Goal: Task Accomplishment & Management: Manage account settings

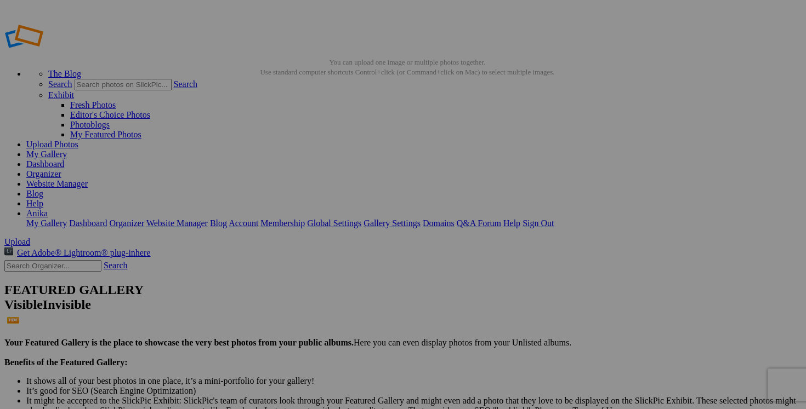
scroll to position [2681, 0]
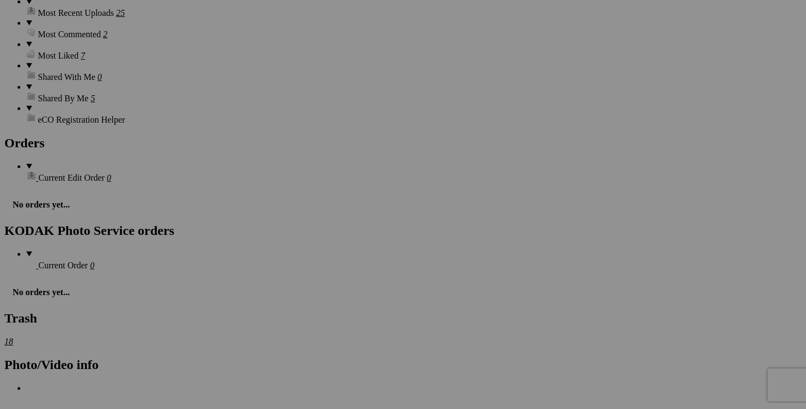
scroll to position [1656, 0]
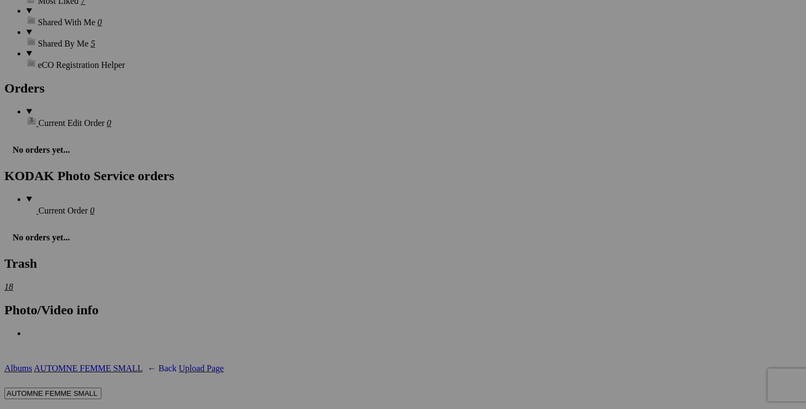
click at [54, 409] on link "Actions" at bounding box center [39, 415] width 27 height 9
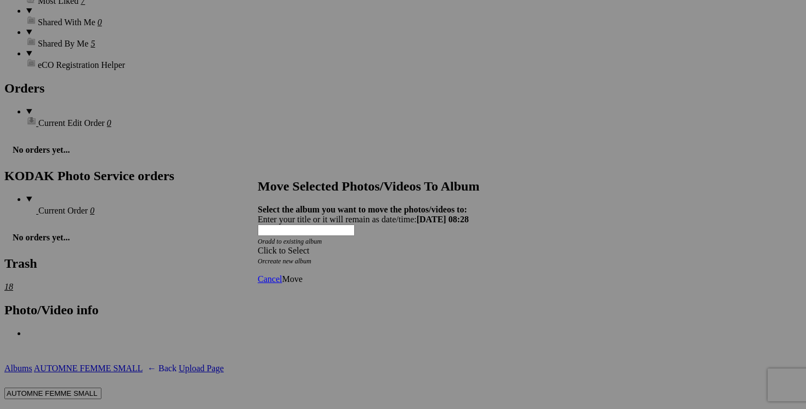
click at [258, 246] on span at bounding box center [258, 250] width 0 height 9
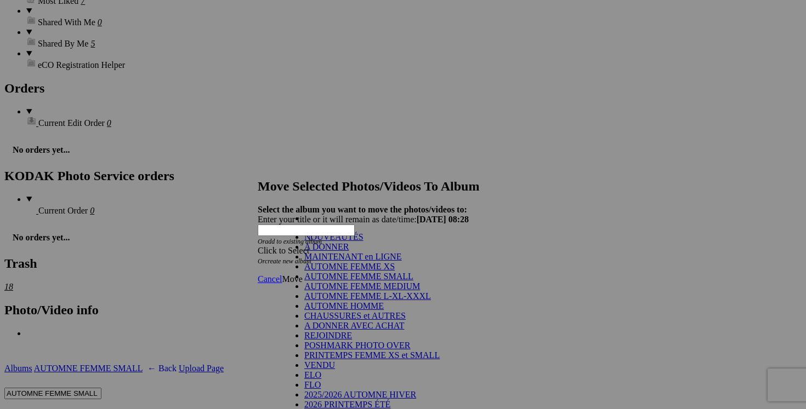
scroll to position [164, 0]
click at [335, 361] on link "VENDU" at bounding box center [319, 365] width 31 height 9
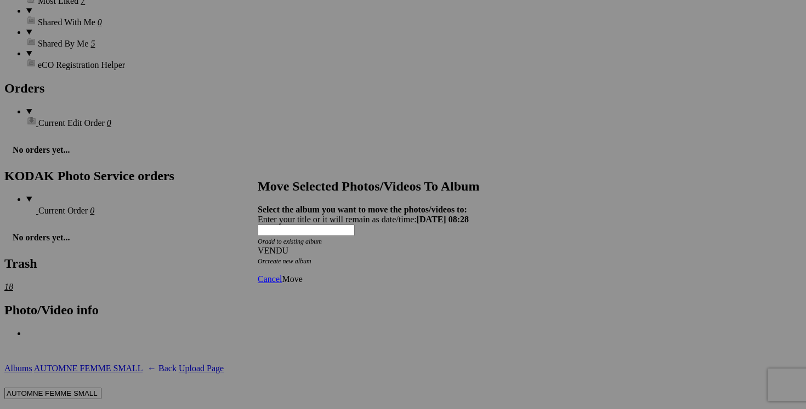
click at [302, 275] on span "Move" at bounding box center [292, 279] width 20 height 9
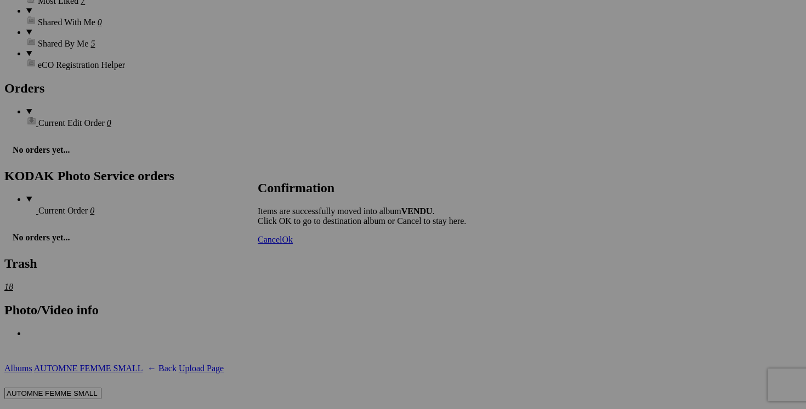
click at [282, 244] on span "Cancel" at bounding box center [270, 239] width 24 height 9
